Goal: Navigation & Orientation: Go to known website

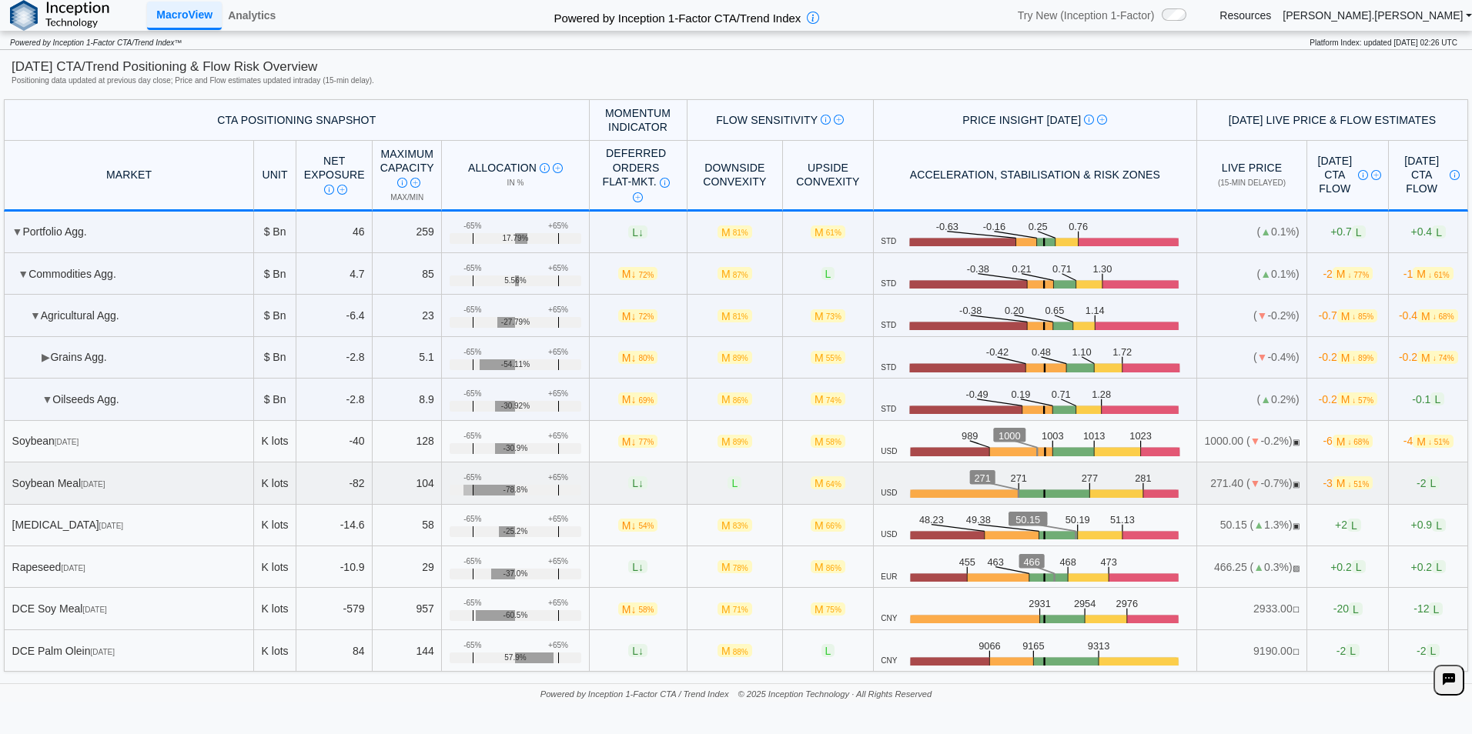
scroll to position [77, 0]
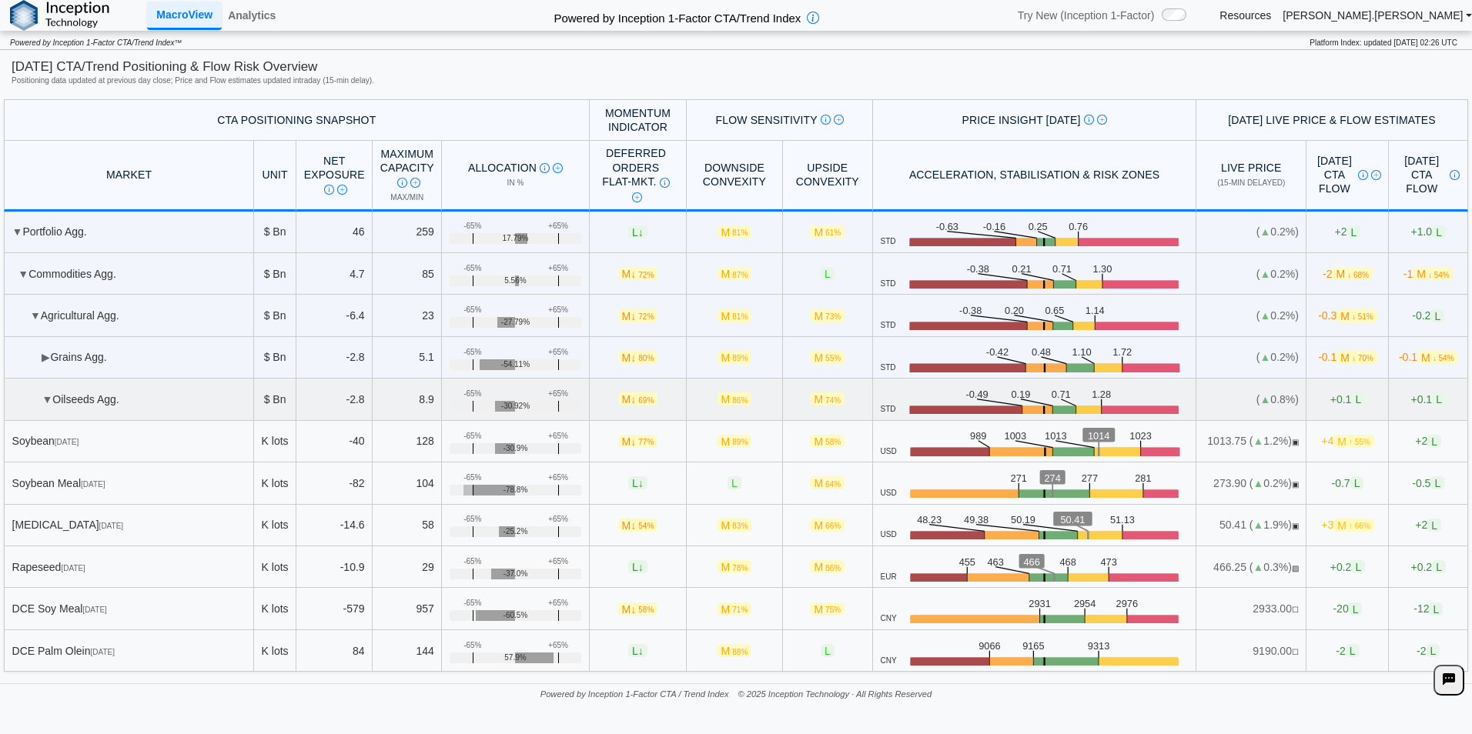
scroll to position [77, 0]
